Goal: Task Accomplishment & Management: Manage account settings

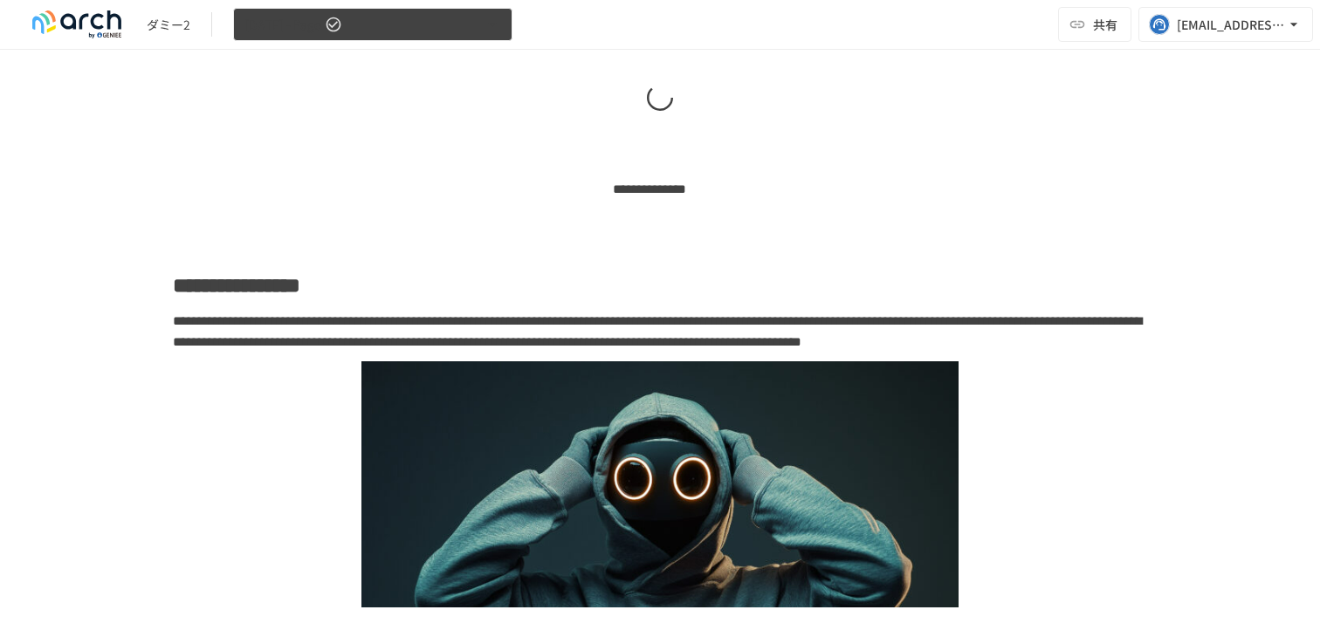
click at [398, 26] on button "[DATE] - Page" at bounding box center [372, 25] width 279 height 34
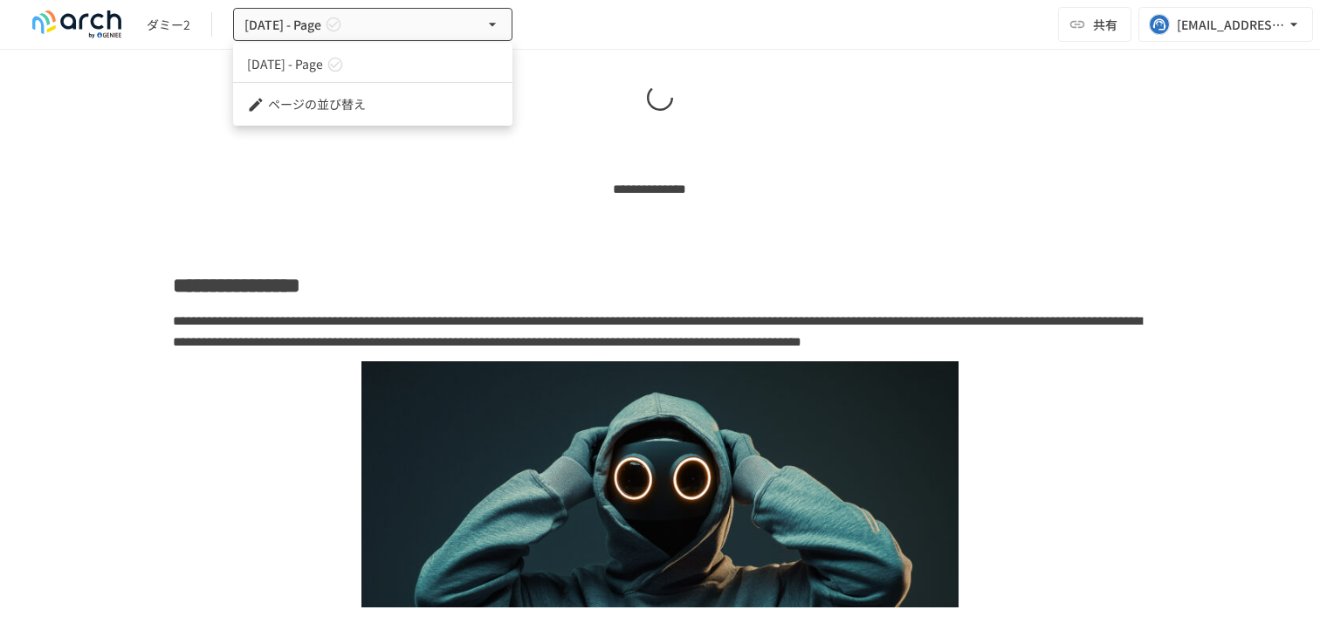
click at [377, 68] on link "[DATE] - Page" at bounding box center [372, 64] width 279 height 29
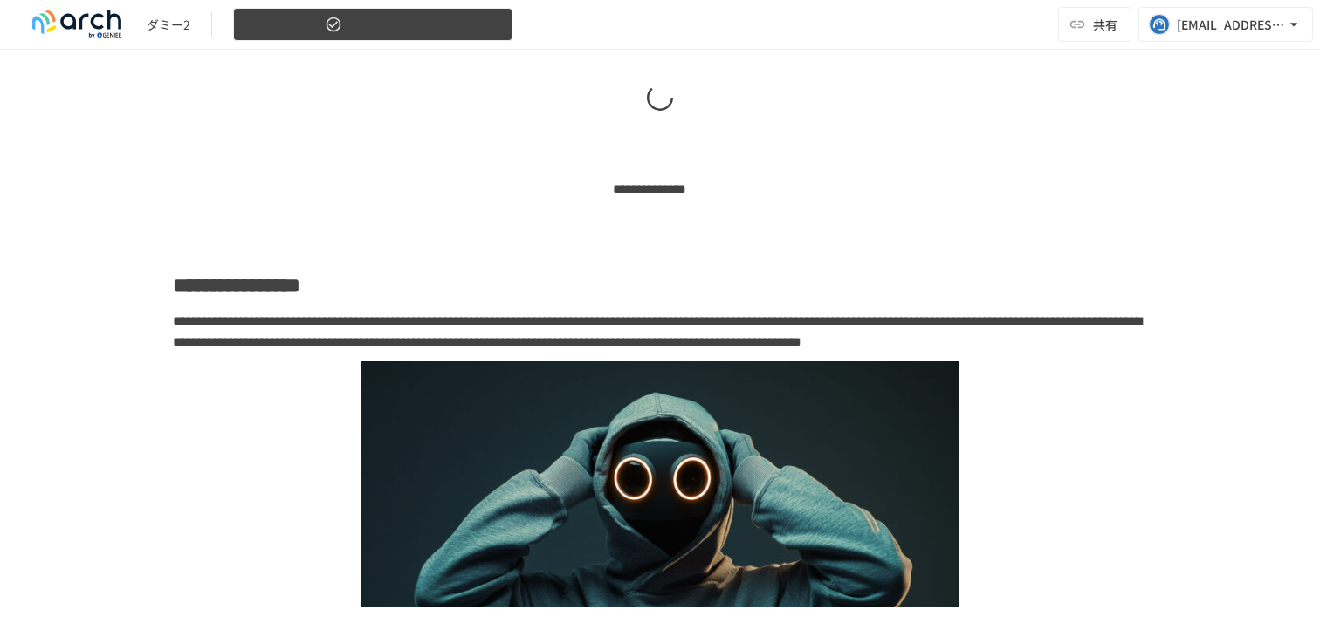
click at [416, 23] on button "[DATE] - Page" at bounding box center [372, 25] width 279 height 34
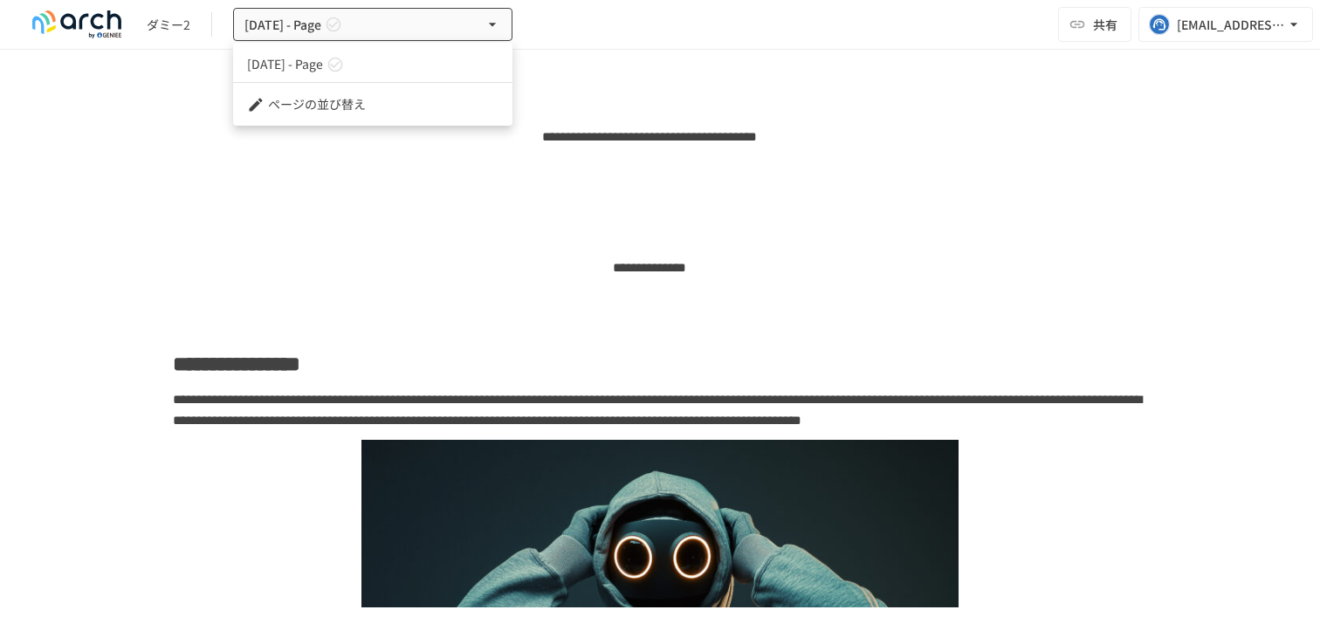
click at [367, 100] on li "ページの並び替え" at bounding box center [372, 104] width 279 height 29
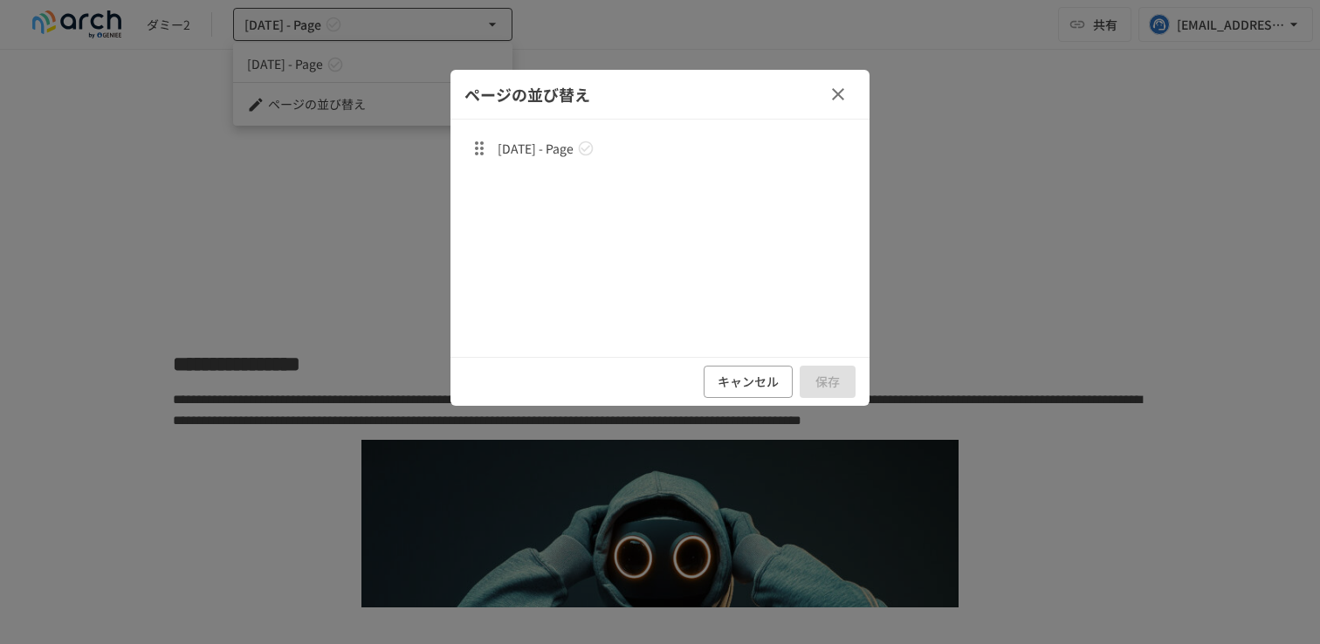
click at [839, 100] on icon "button" at bounding box center [838, 94] width 21 height 21
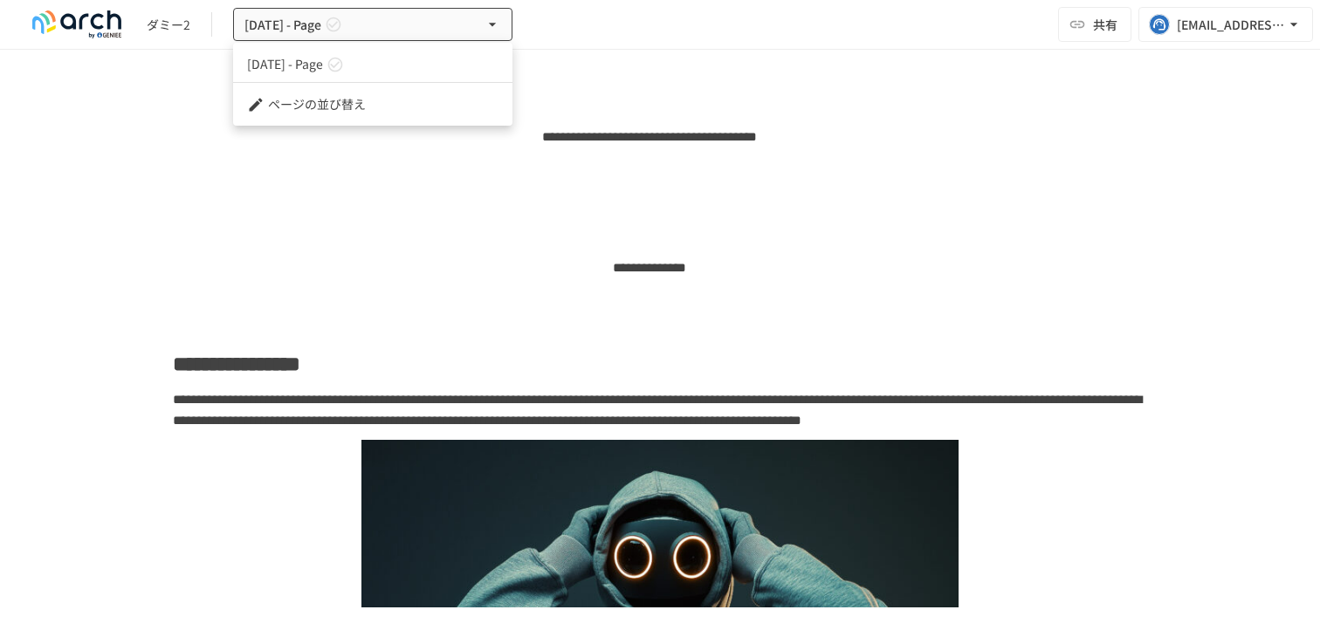
click at [1205, 19] on div at bounding box center [660, 322] width 1320 height 644
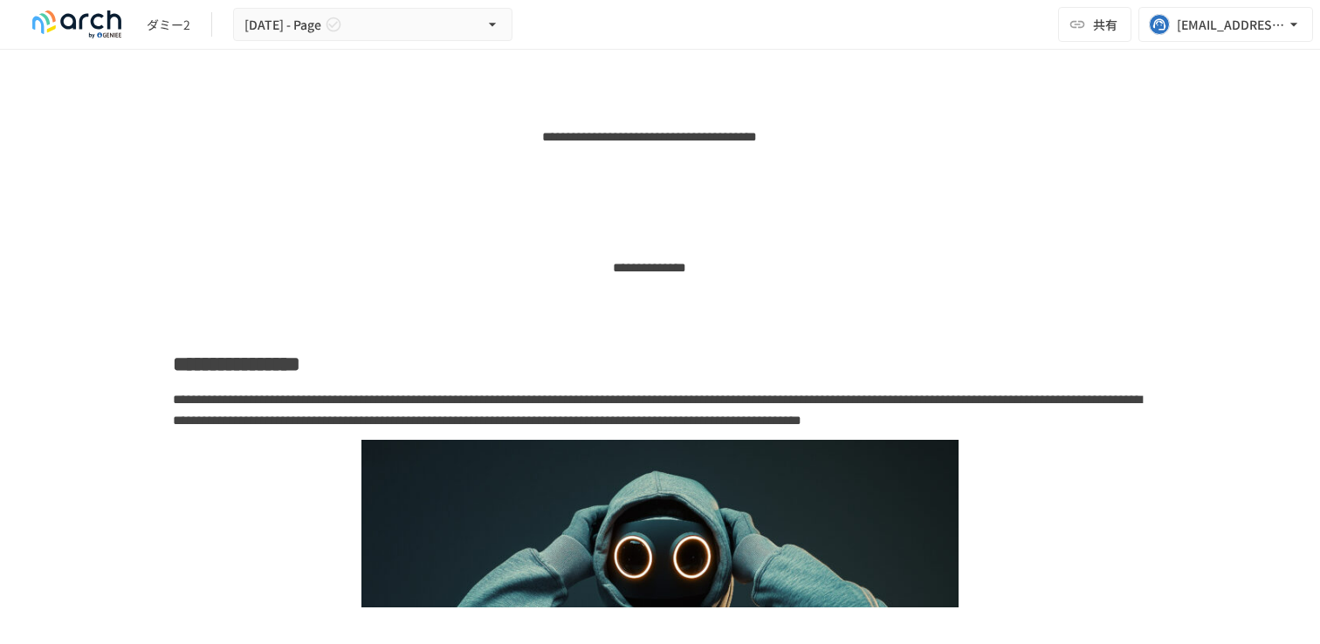
click at [1205, 19] on div "[EMAIL_ADDRESS][DOMAIN_NAME]" at bounding box center [1231, 25] width 108 height 22
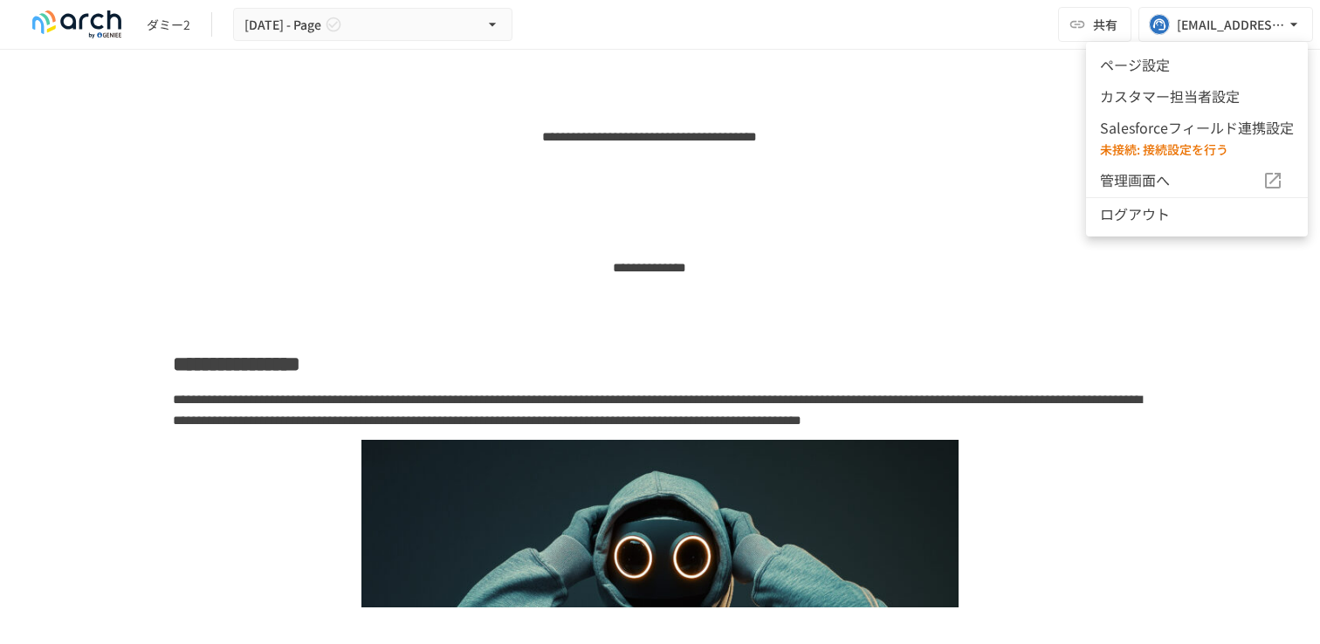
click at [1153, 84] on li "カスタマー担当者設定" at bounding box center [1197, 95] width 222 height 31
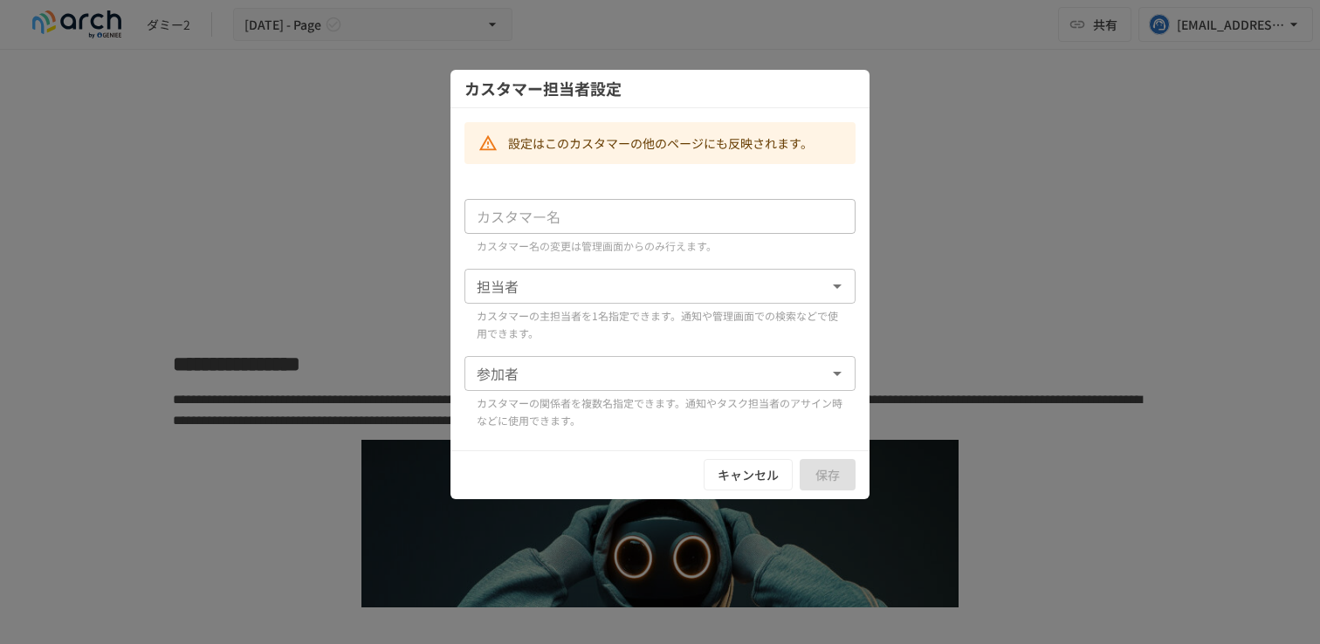
type input "****"
type input "**********"
click at [745, 477] on button "キャンセル" at bounding box center [748, 475] width 89 height 32
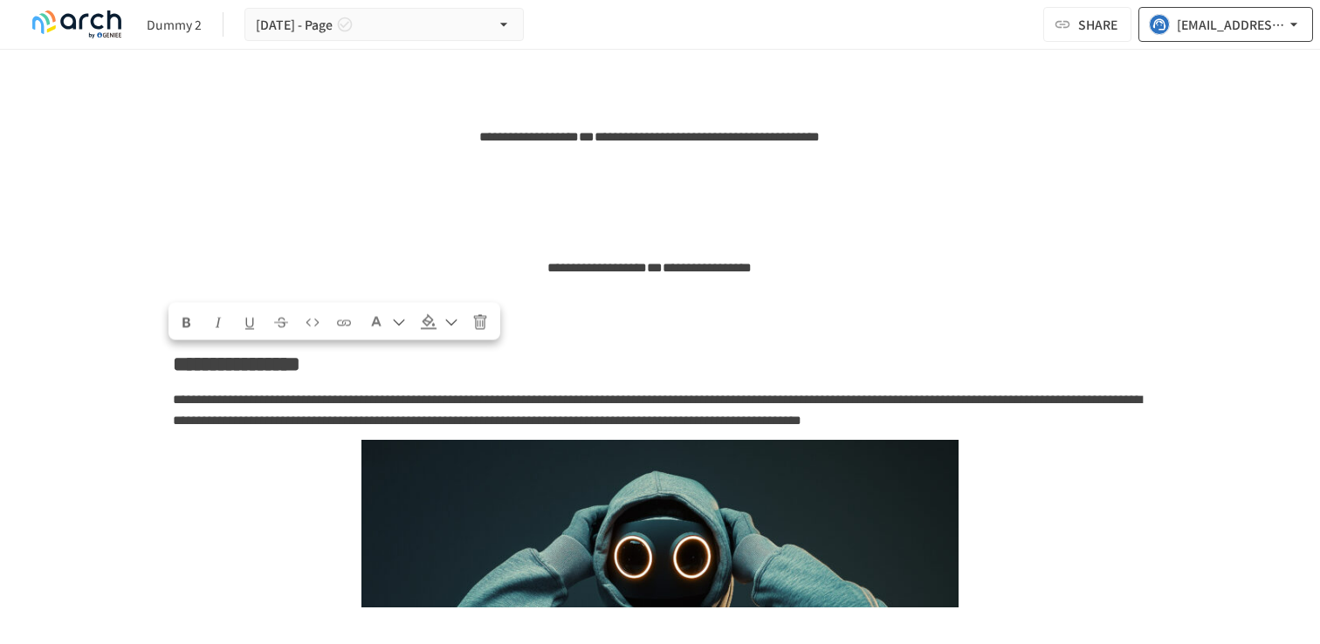
click at [1161, 33] on rect "button" at bounding box center [1160, 25] width 20 height 20
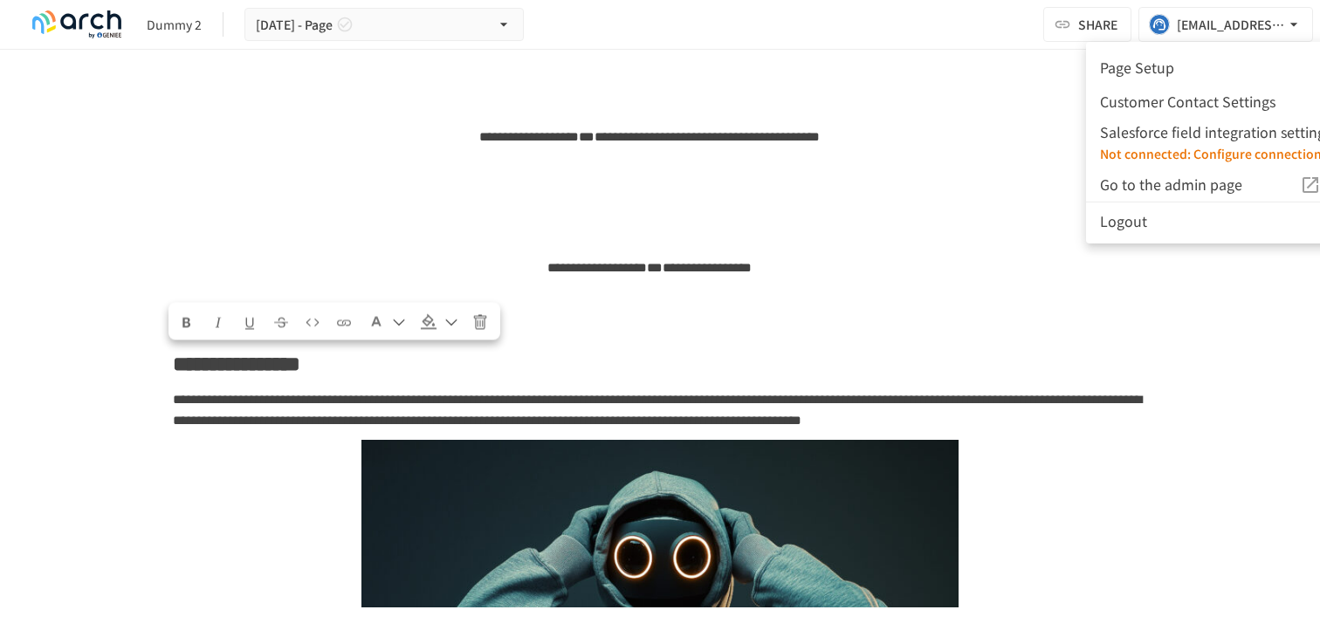
click at [1159, 269] on div at bounding box center [660, 322] width 1320 height 644
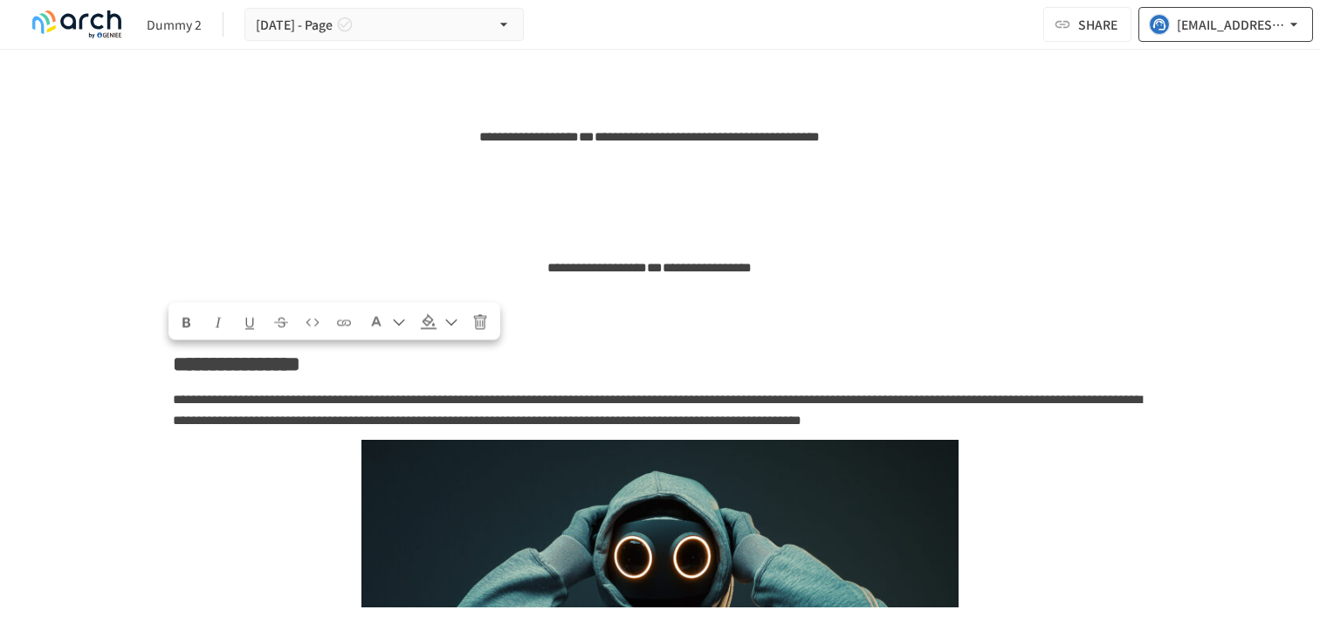
click at [1186, 23] on font "[EMAIL_ADDRESS][DOMAIN_NAME]" at bounding box center [1280, 24] width 206 height 17
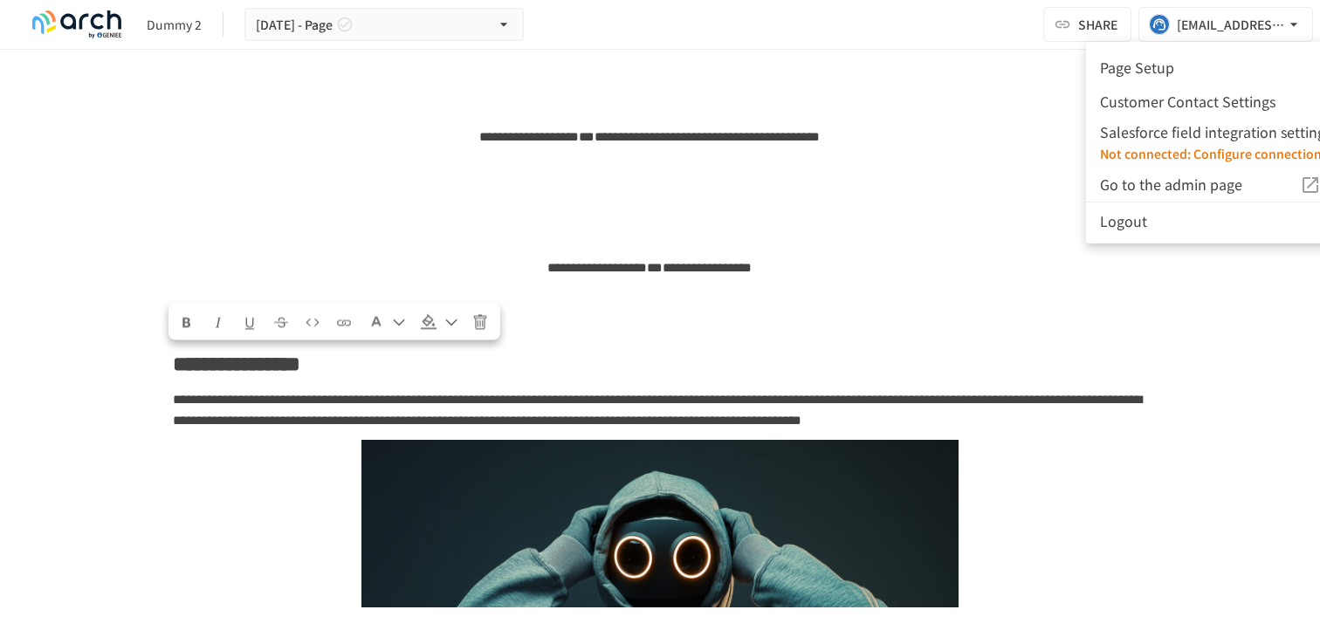
click at [1150, 66] on font "Page Setup" at bounding box center [1137, 67] width 74 height 21
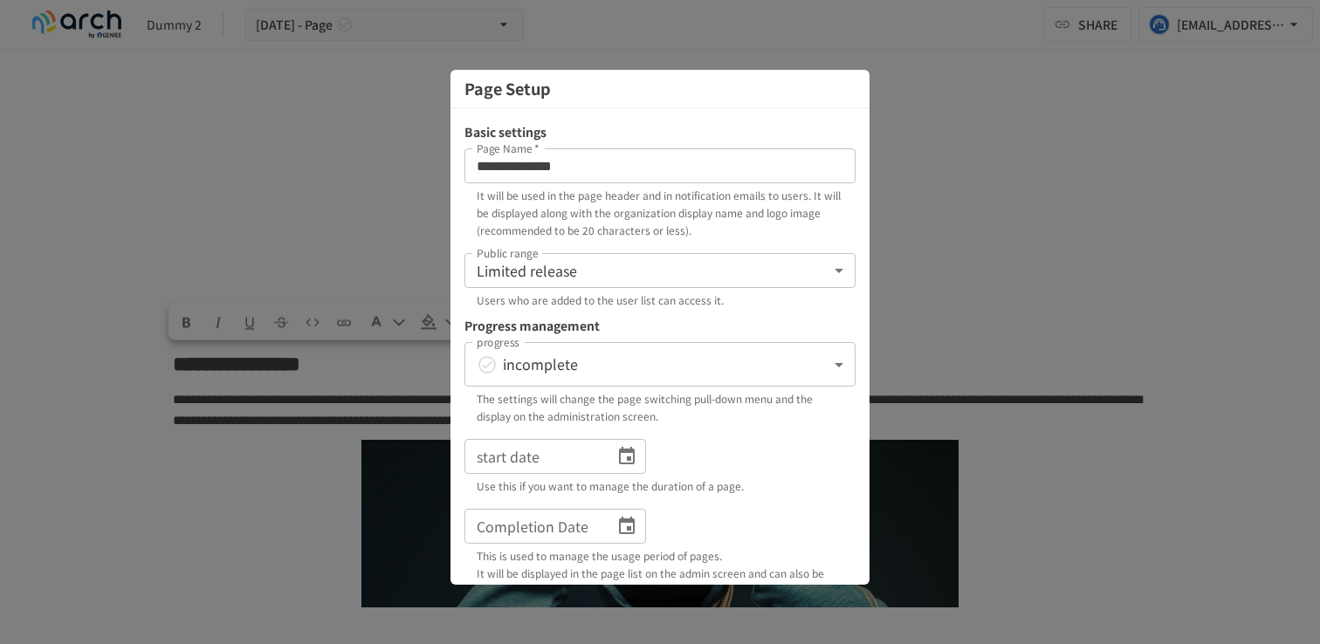
click at [631, 264] on body "**********" at bounding box center [660, 304] width 1320 height 608
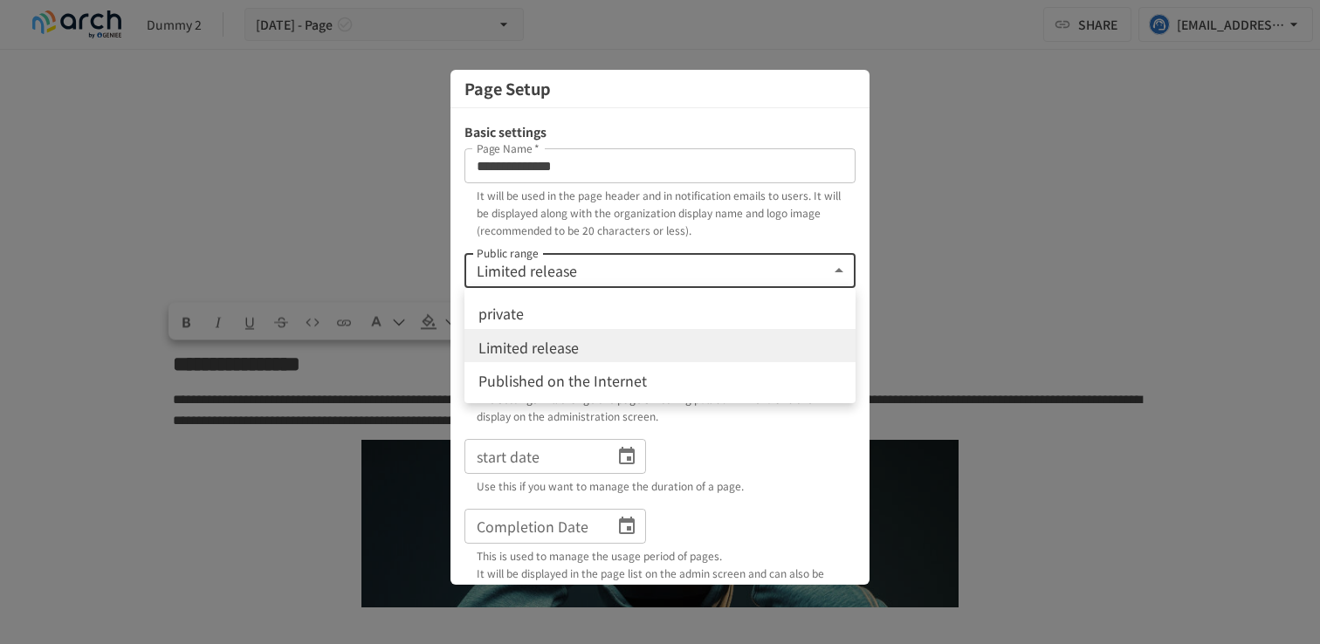
click at [631, 264] on div at bounding box center [660, 322] width 1320 height 644
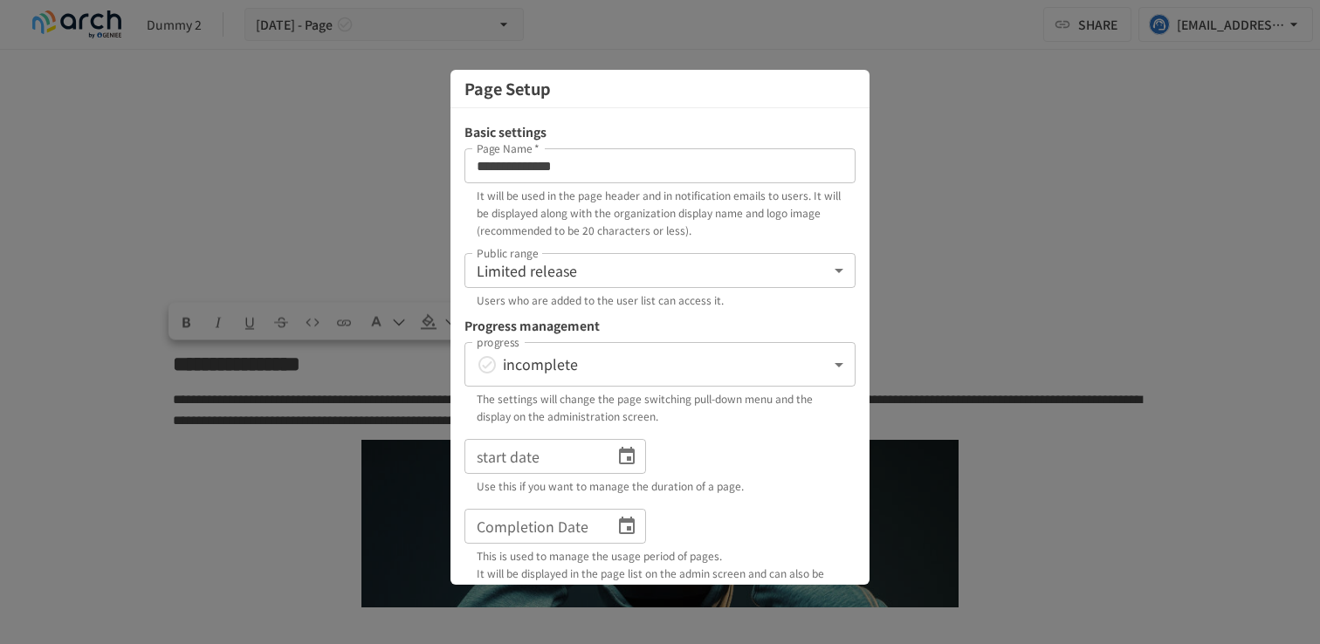
click at [619, 352] on body "**********" at bounding box center [660, 304] width 1320 height 608
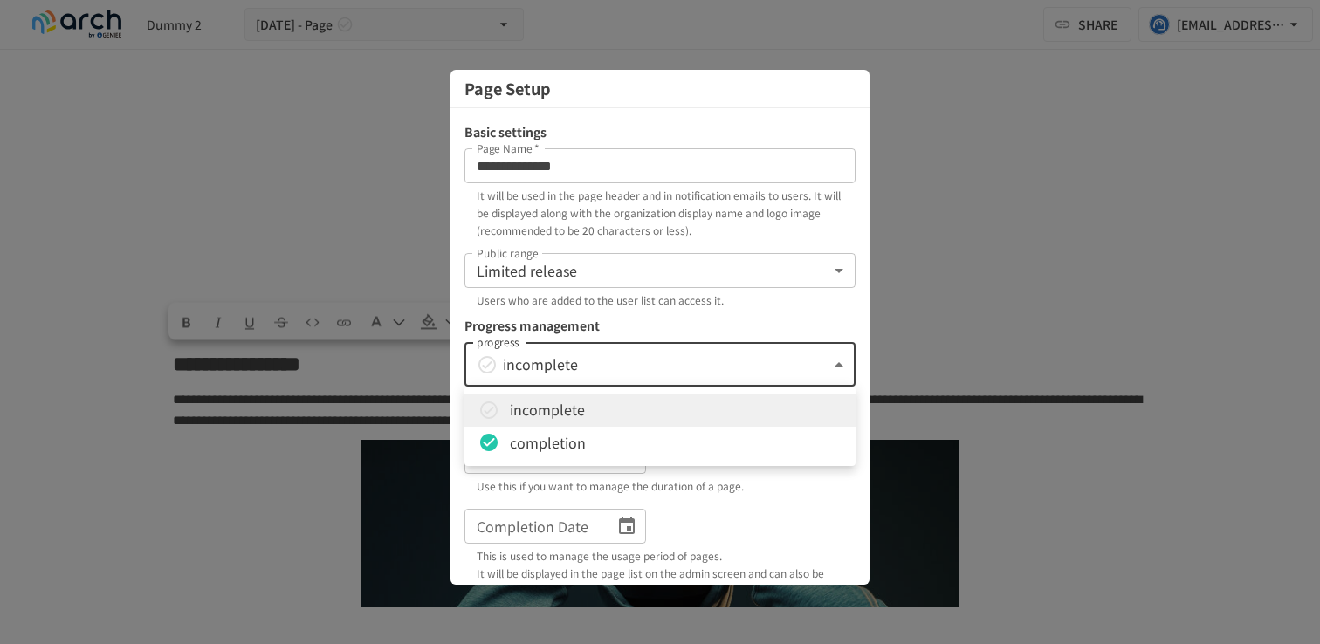
click at [619, 352] on div at bounding box center [660, 322] width 1320 height 644
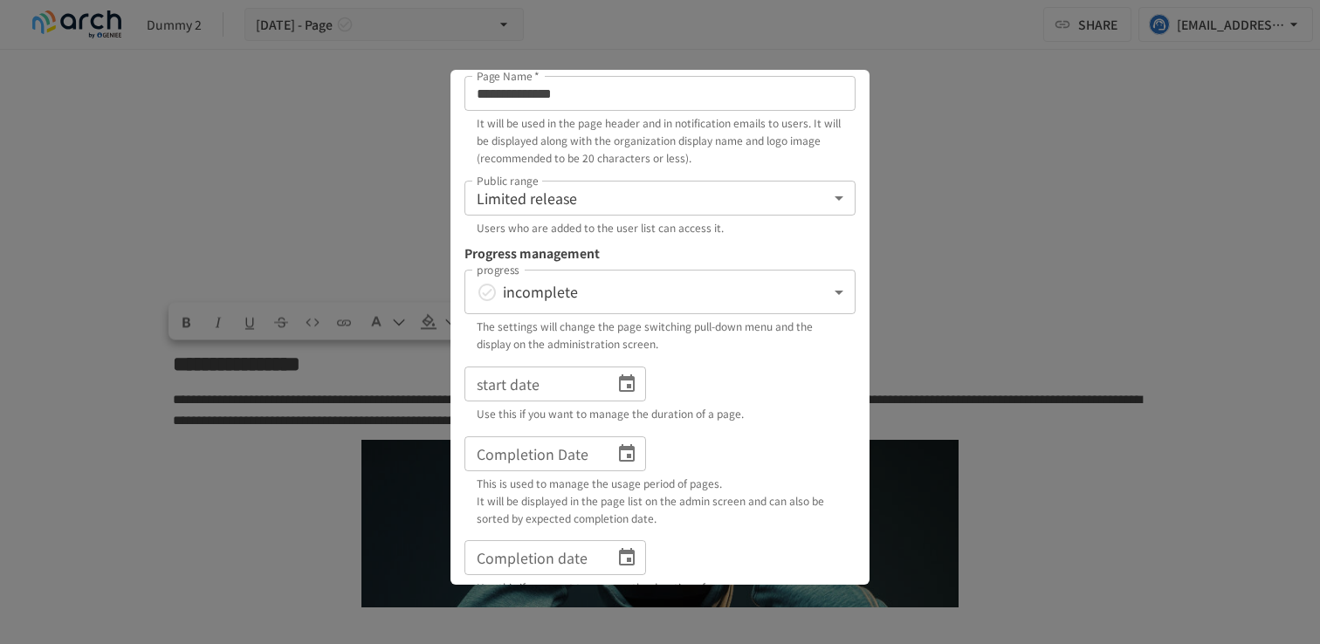
scroll to position [228, 0]
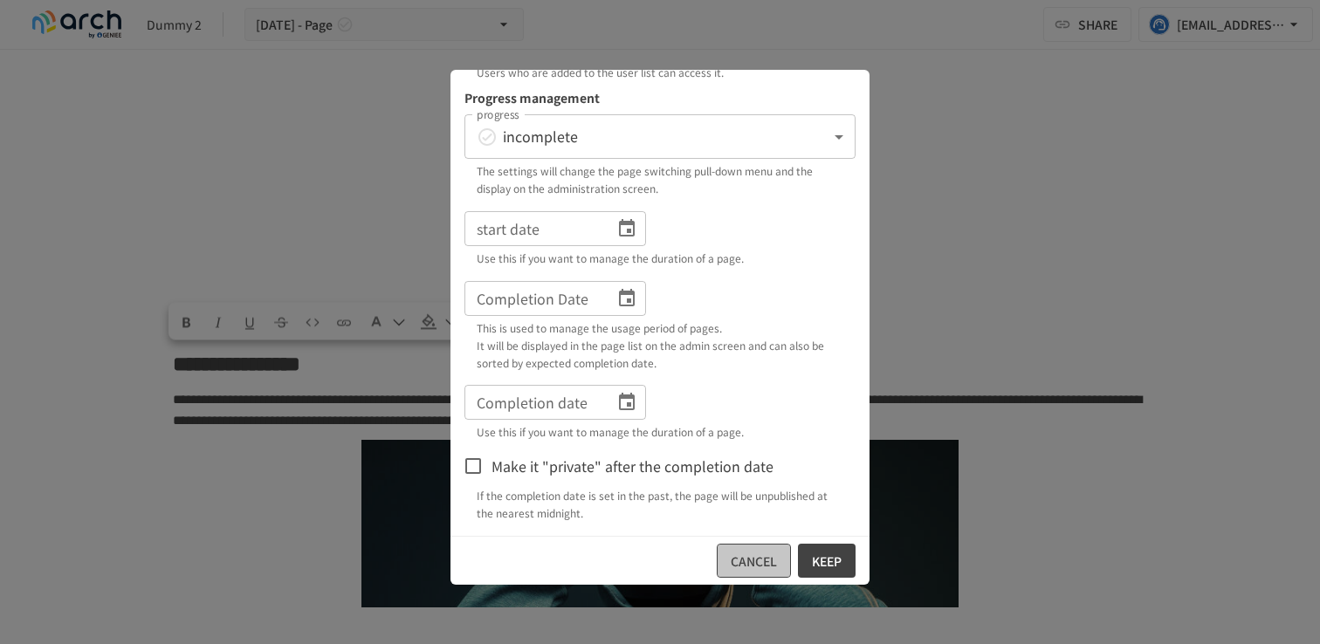
click at [745, 561] on font "cancel" at bounding box center [754, 561] width 46 height 17
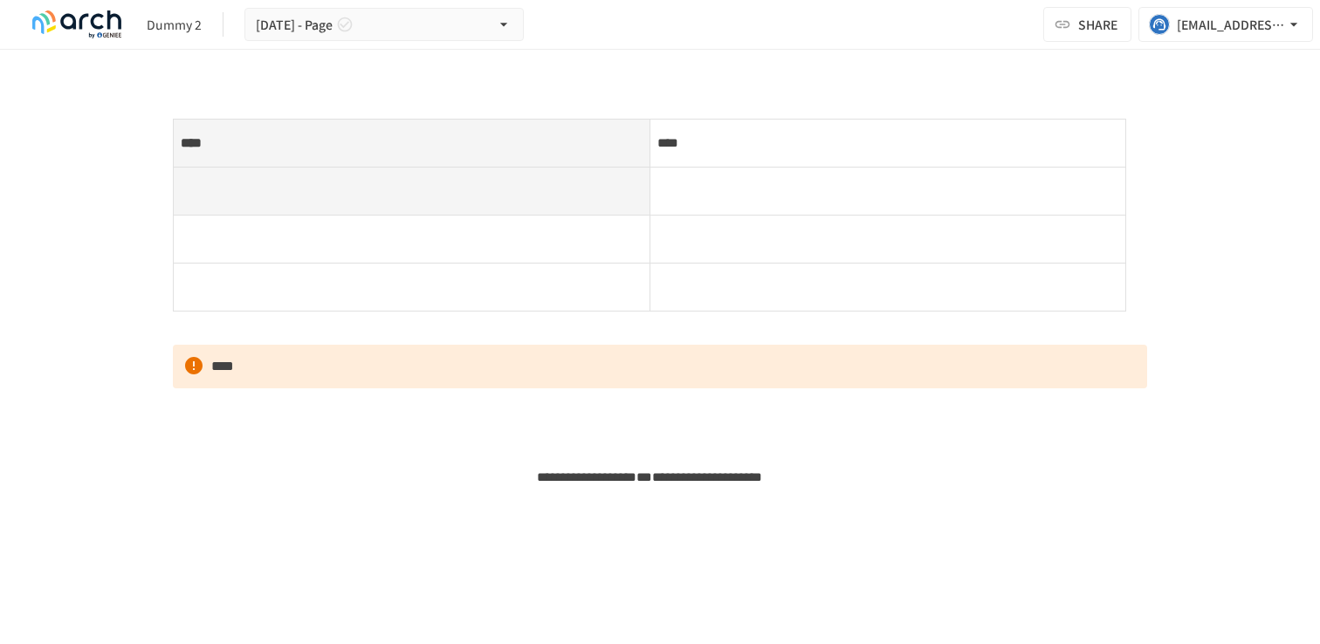
scroll to position [1257, 0]
click at [279, 360] on p "****" at bounding box center [660, 366] width 974 height 44
click at [170, 361] on div at bounding box center [165, 355] width 14 height 14
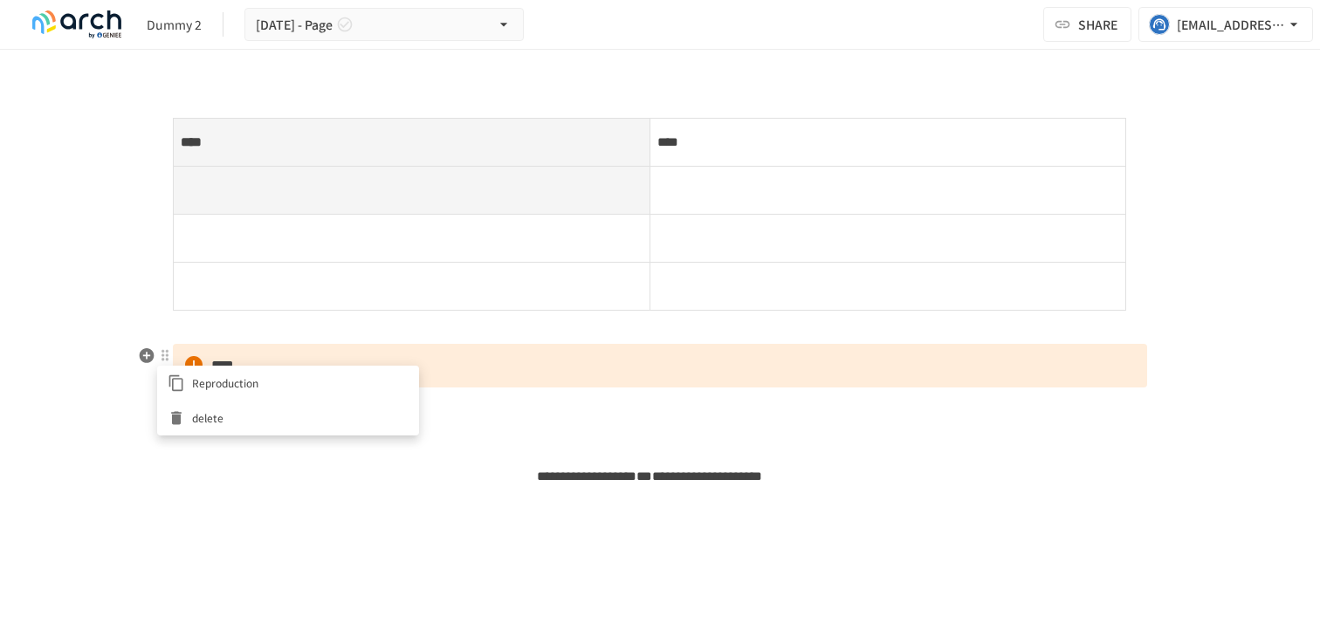
click at [229, 395] on li "Reproduction" at bounding box center [288, 383] width 262 height 35
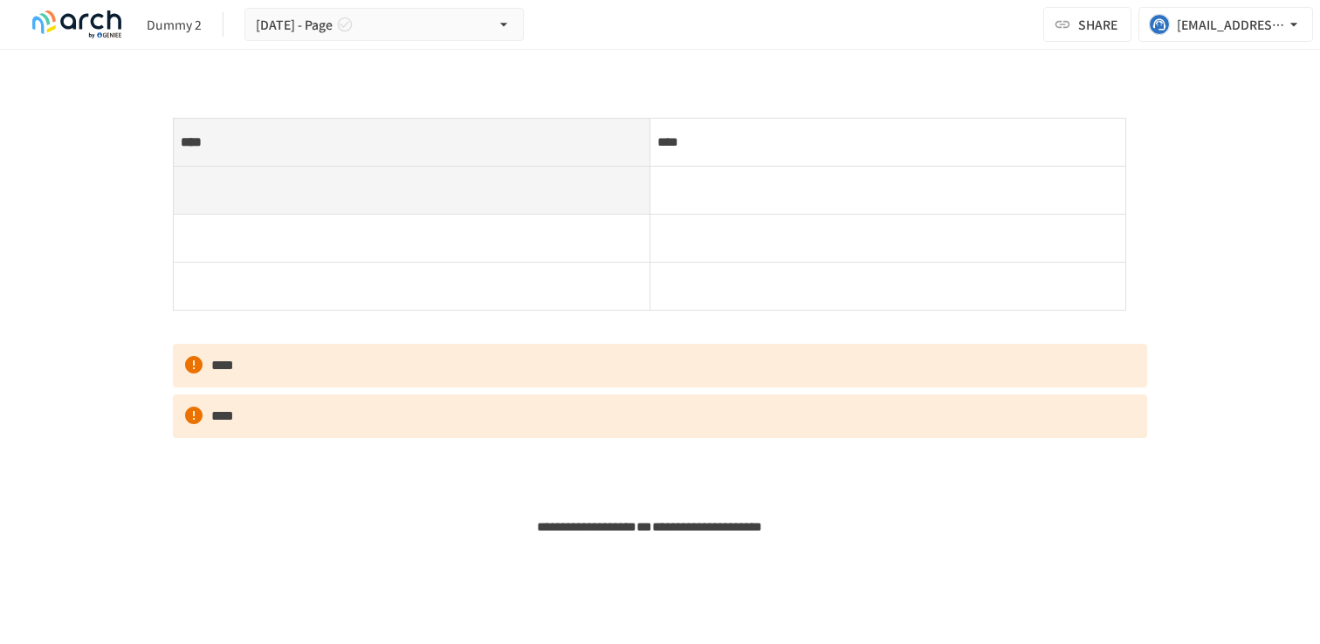
click at [160, 407] on div at bounding box center [165, 406] width 14 height 14
click at [176, 457] on li "delete" at bounding box center [288, 468] width 262 height 35
